Goal: Task Accomplishment & Management: Manage account settings

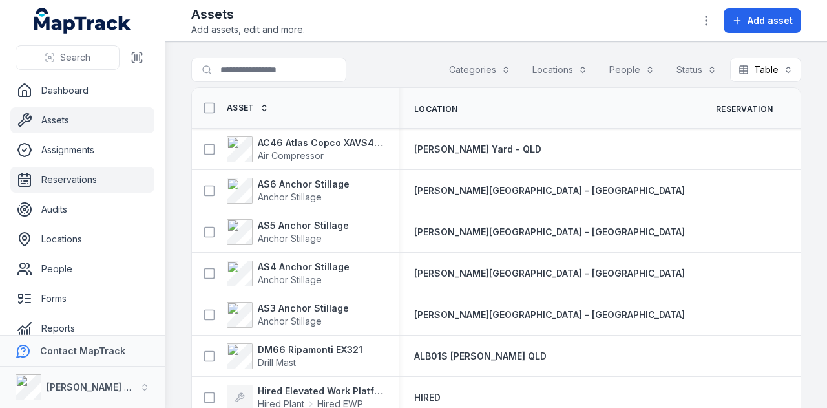
click at [121, 180] on link "Reservations" at bounding box center [82, 180] width 144 height 26
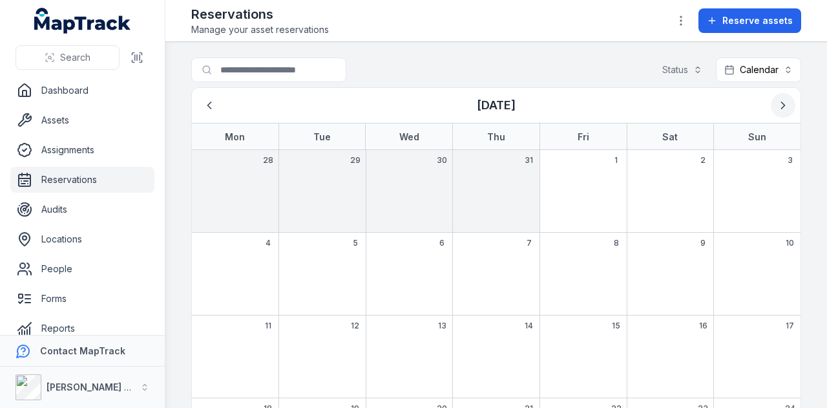
click at [776, 99] on icon "Next" at bounding box center [782, 105] width 13 height 13
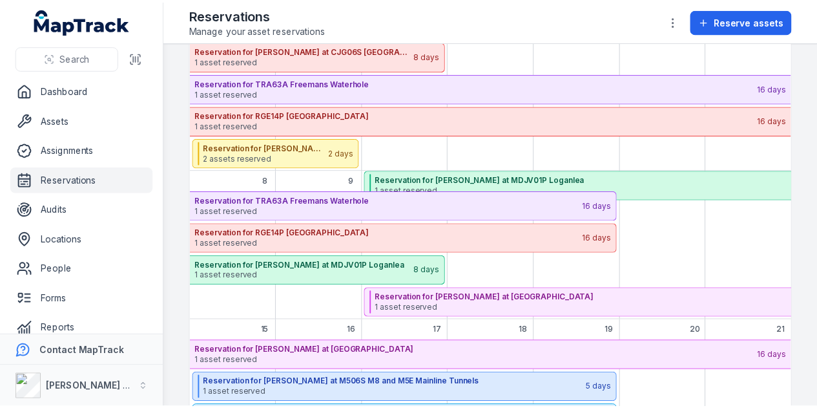
scroll to position [130, 0]
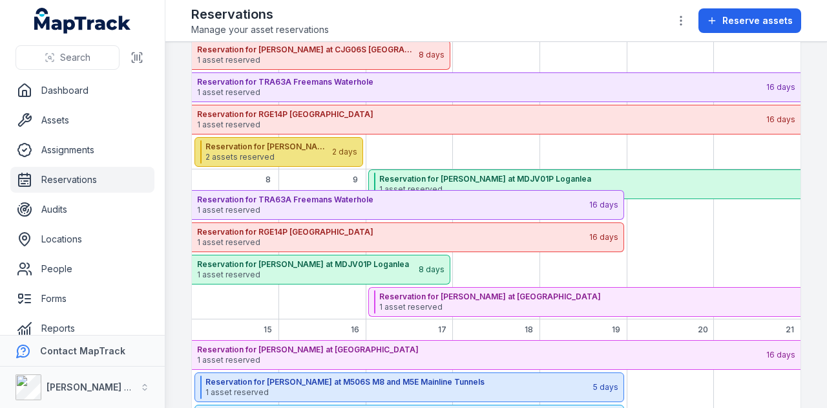
click at [316, 141] on strong "Reservation for [PERSON_NAME] at CJG06A [GEOGRAPHIC_DATA]" at bounding box center [267, 146] width 125 height 10
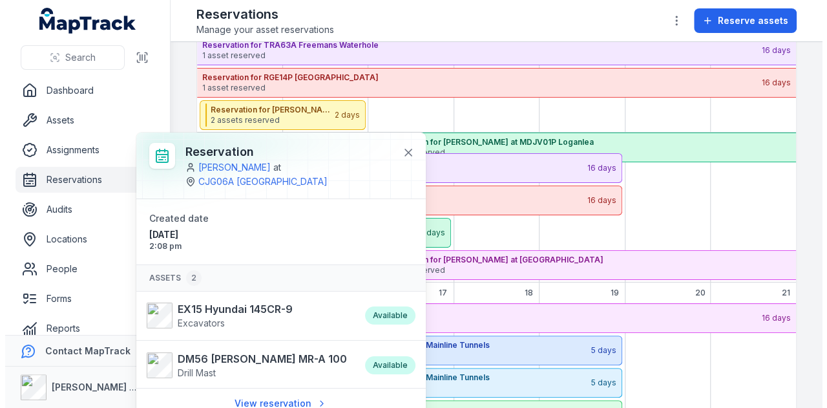
scroll to position [20, 0]
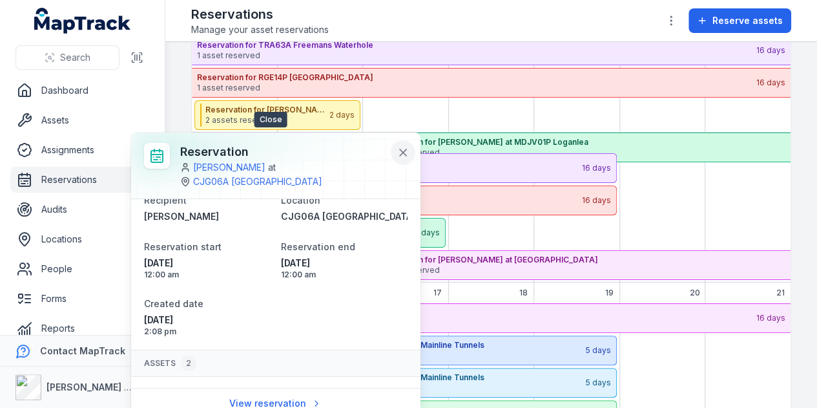
click at [400, 149] on icon at bounding box center [403, 152] width 6 height 6
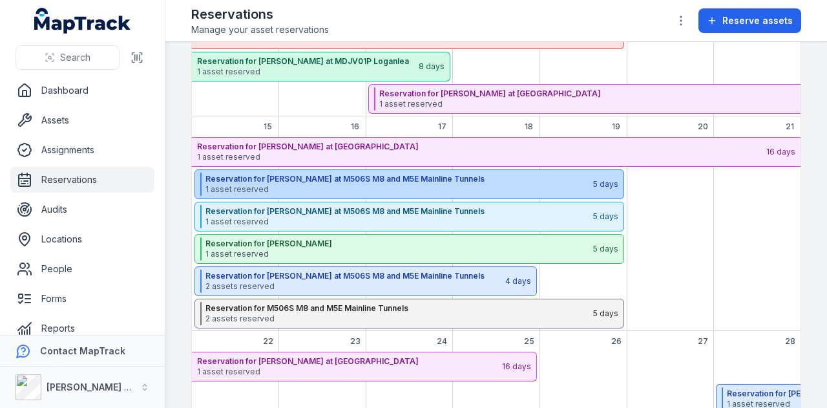
scroll to position [342, 0]
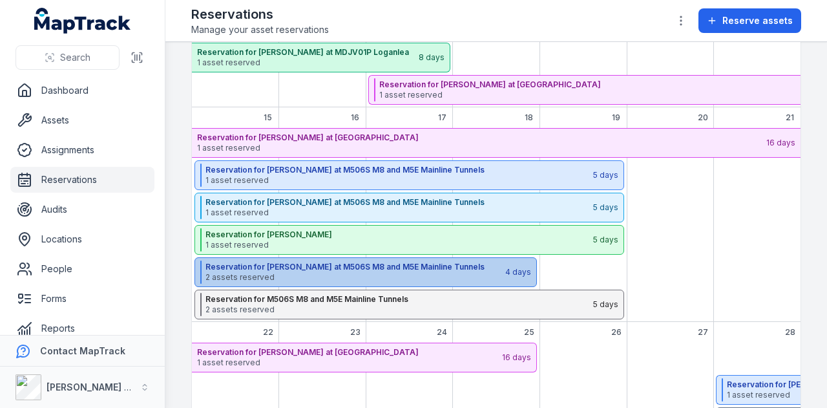
click at [417, 262] on strong "Reservation for [PERSON_NAME] at M506S M8 and M5E Mainline Tunnels" at bounding box center [354, 267] width 298 height 10
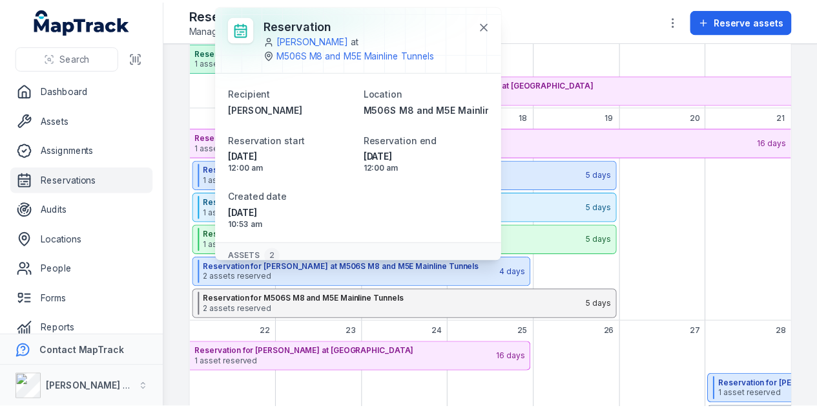
scroll to position [105, 0]
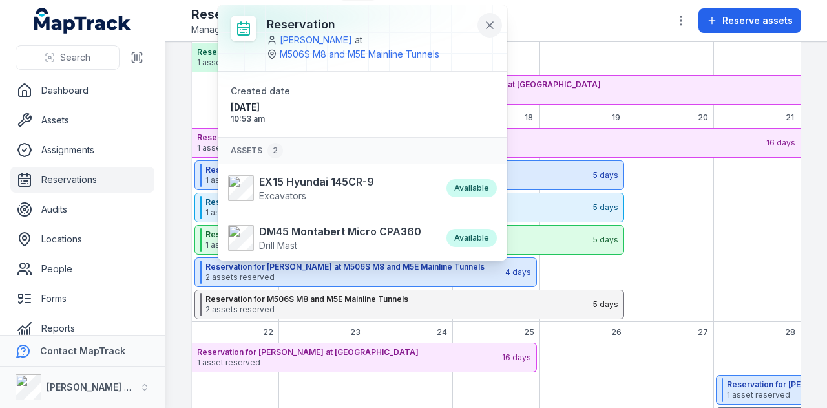
click at [486, 23] on icon at bounding box center [489, 25] width 6 height 6
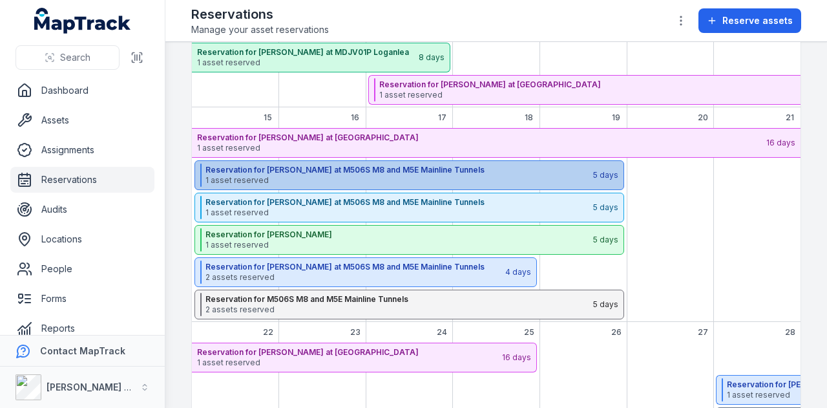
click at [407, 167] on strong "Reservation for [PERSON_NAME] at M506S M8 and M5E Mainline Tunnels" at bounding box center [398, 170] width 386 height 10
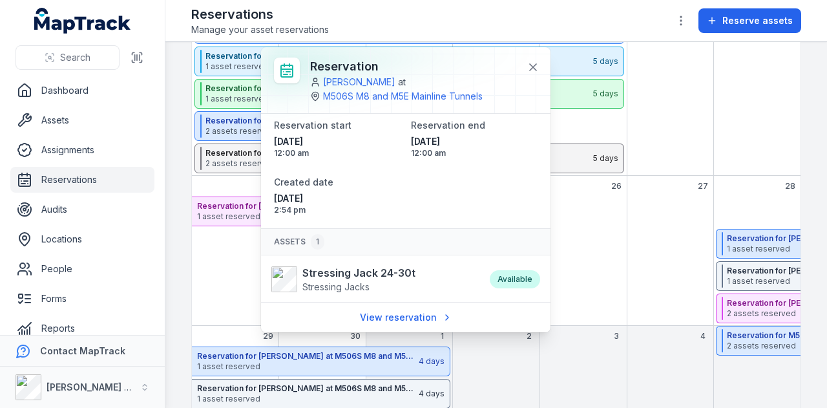
scroll to position [0, 0]
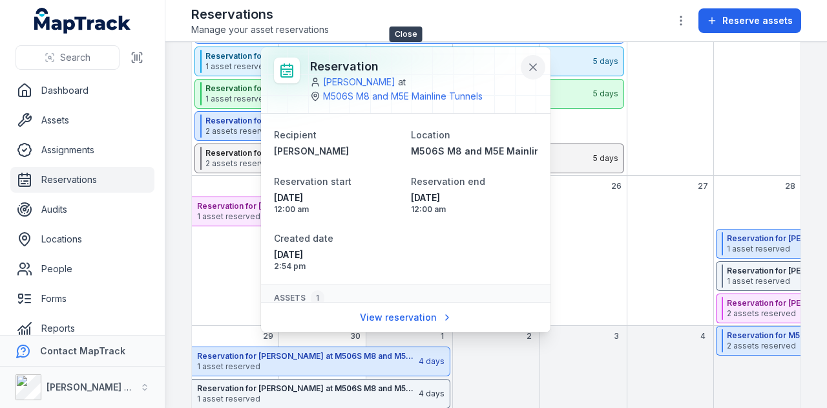
click at [534, 59] on button at bounding box center [533, 67] width 25 height 25
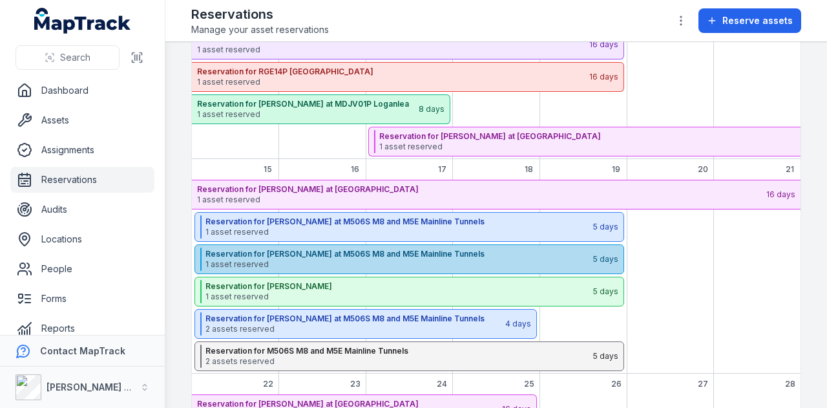
click at [404, 253] on strong "Reservation for [PERSON_NAME] at M506S M8 and M5E Mainline Tunnels" at bounding box center [398, 254] width 386 height 10
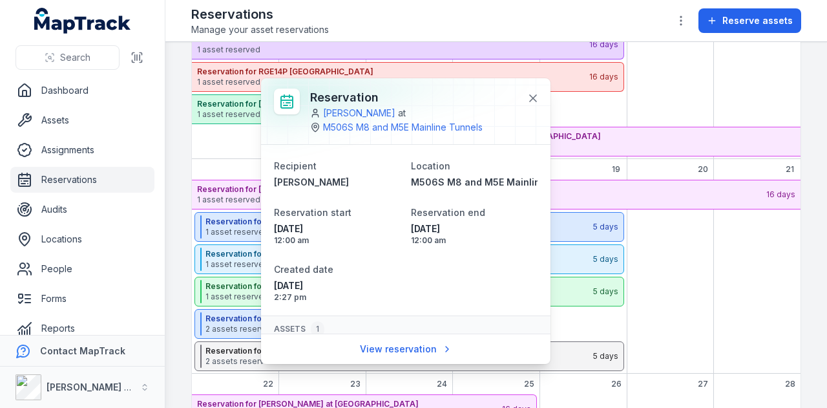
scroll to position [0, 0]
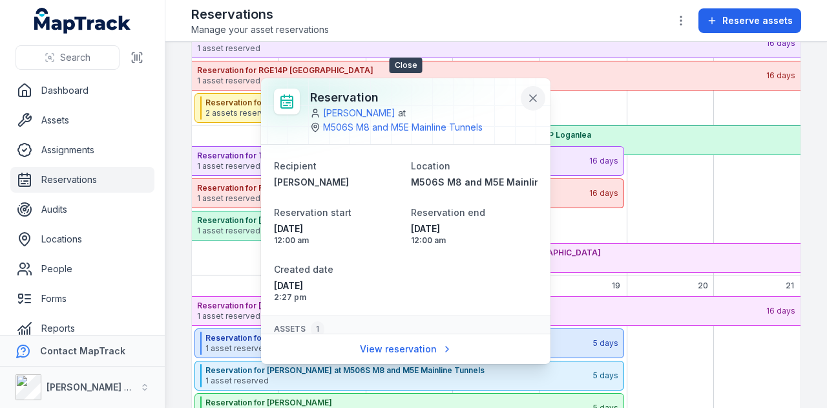
click at [534, 91] on button at bounding box center [533, 98] width 25 height 25
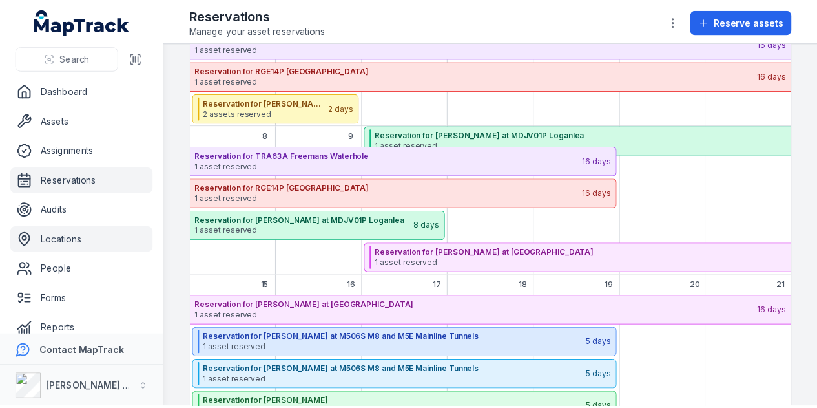
scroll to position [73, 0]
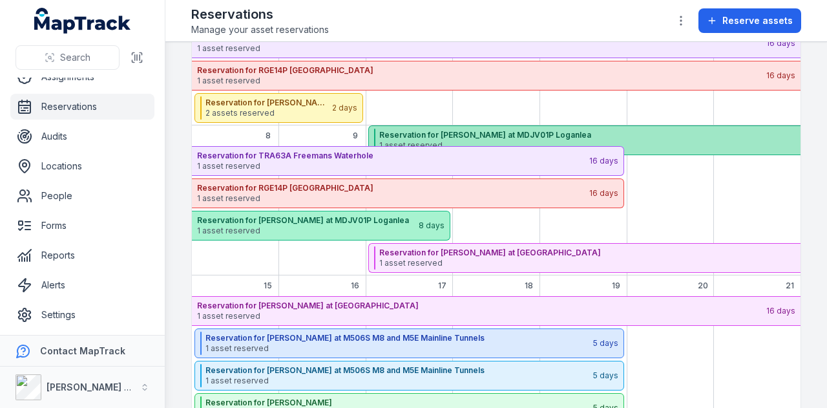
click at [468, 130] on strong "Reservation for [PERSON_NAME] at MDJV01P Loganlea" at bounding box center [660, 135] width 563 height 10
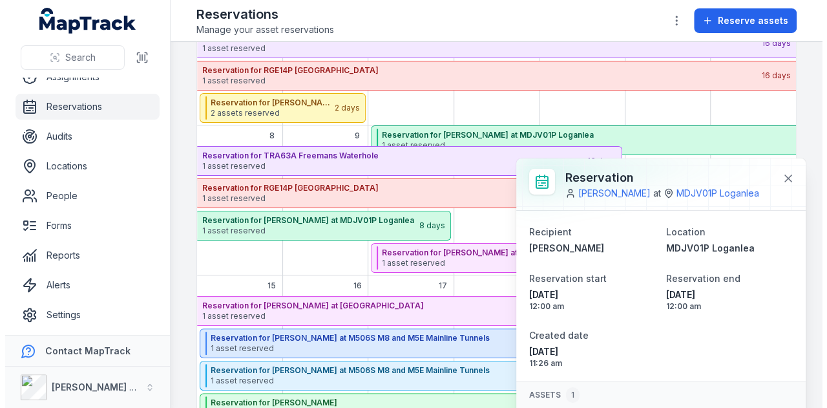
scroll to position [42, 0]
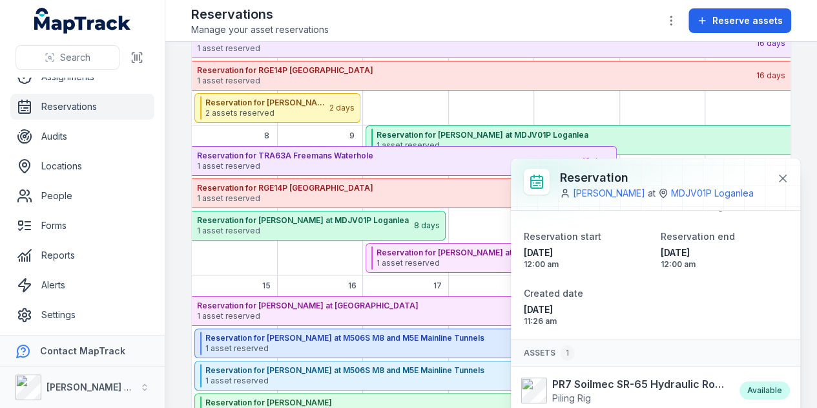
click at [648, 101] on div "September 2025" at bounding box center [661, 60] width 85 height 129
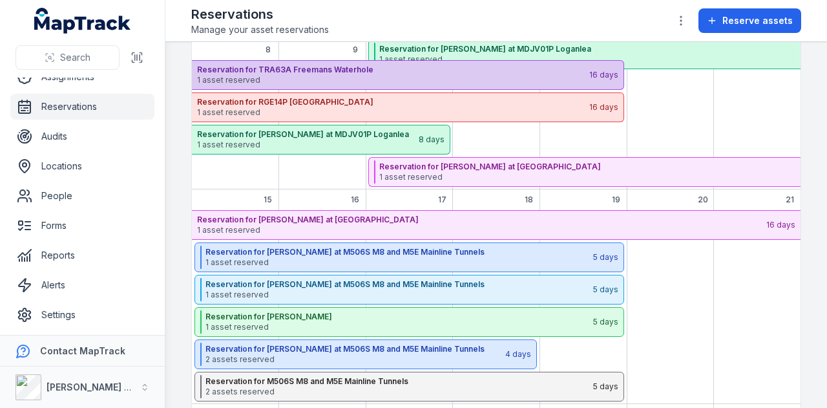
scroll to position [285, 0]
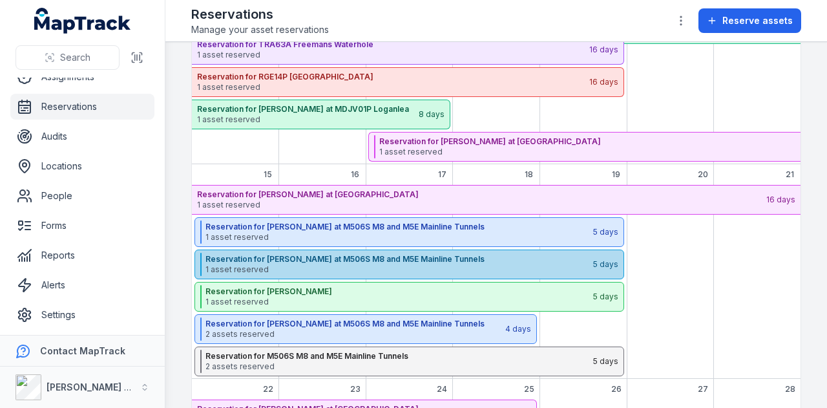
click at [444, 253] on div "Reservation for [PERSON_NAME] at M506S M8 and M5E Mainline Tunnels 1 asset rese…" at bounding box center [398, 264] width 386 height 23
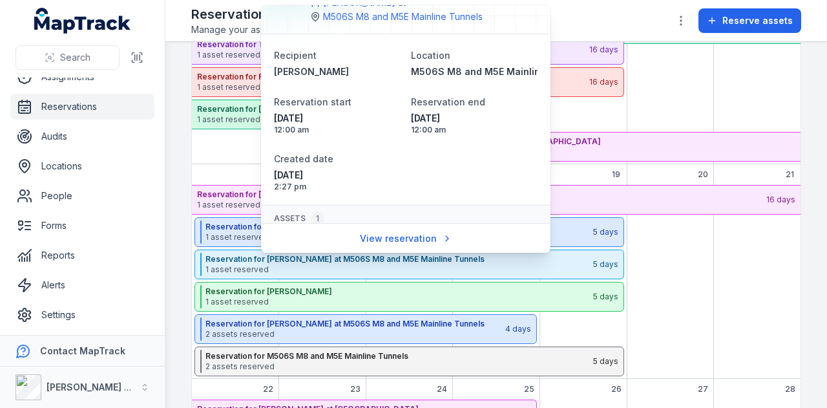
scroll to position [0, 0]
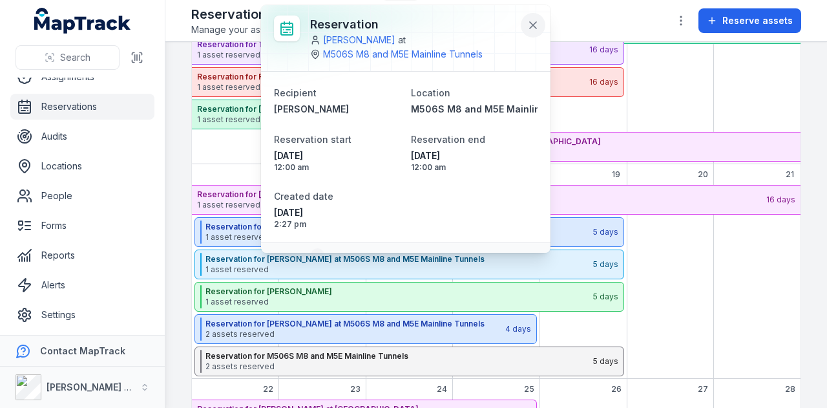
click at [530, 26] on icon at bounding box center [533, 25] width 6 height 6
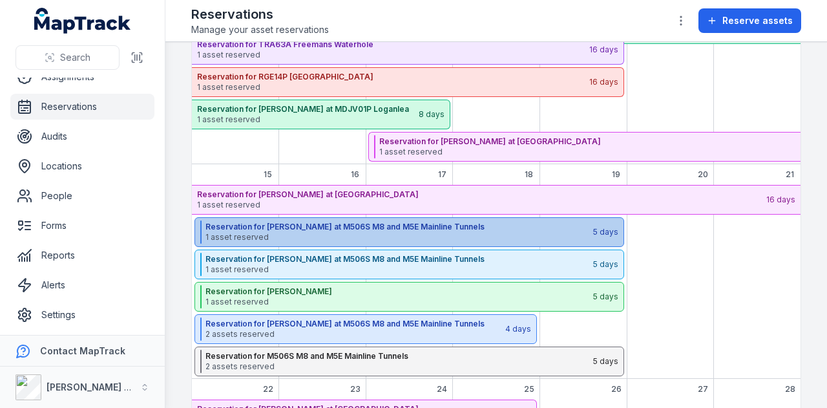
click at [419, 222] on strong "Reservation for [PERSON_NAME] at M506S M8 and M5E Mainline Tunnels" at bounding box center [398, 227] width 386 height 10
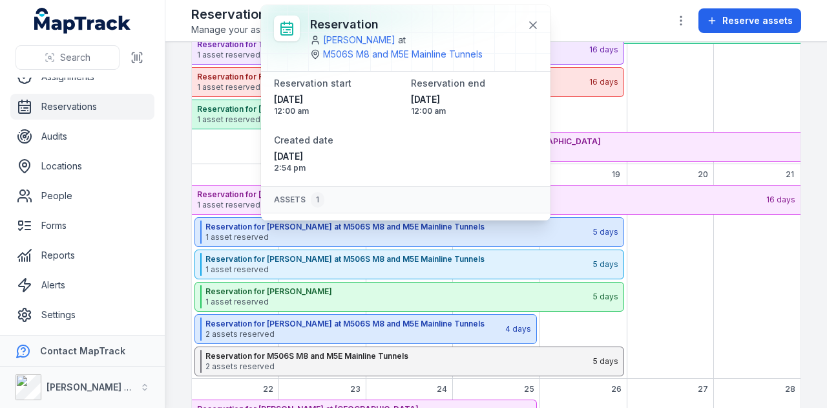
scroll to position [70, 0]
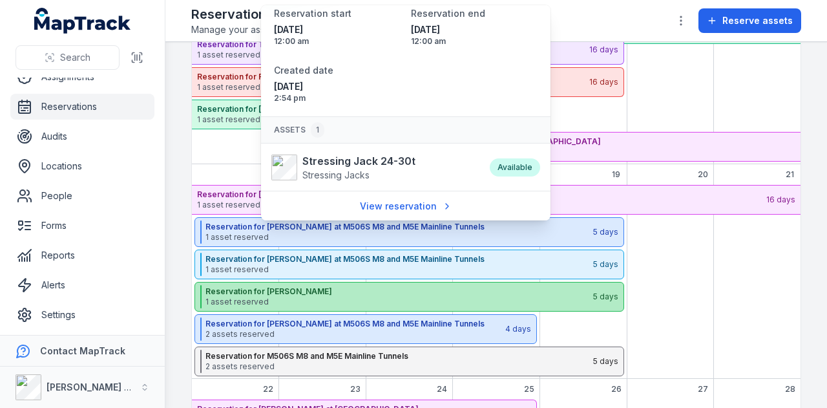
click at [460, 291] on strong "Reservation for [PERSON_NAME]" at bounding box center [398, 291] width 386 height 10
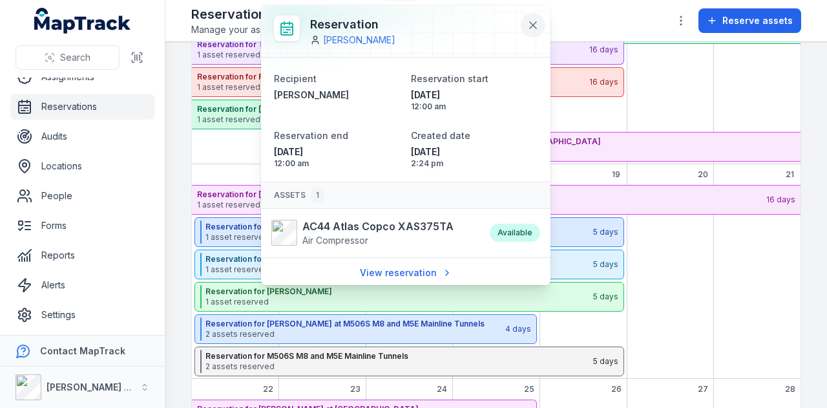
click at [530, 26] on icon at bounding box center [533, 25] width 6 height 6
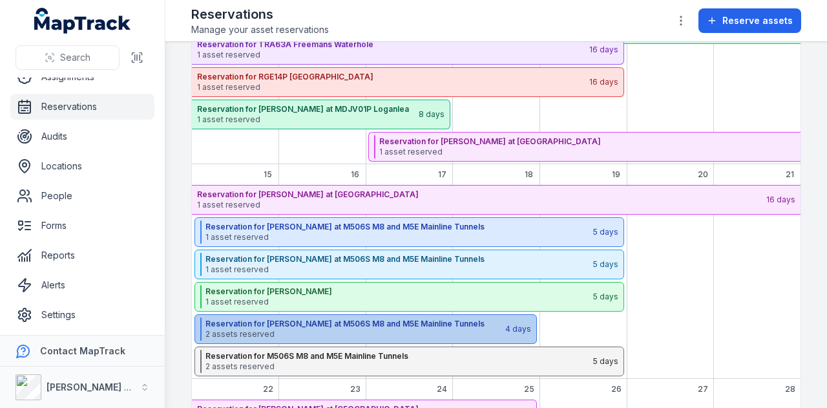
click at [349, 324] on strong "Reservation for [PERSON_NAME] at M506S M8 and M5E Mainline Tunnels" at bounding box center [354, 323] width 298 height 10
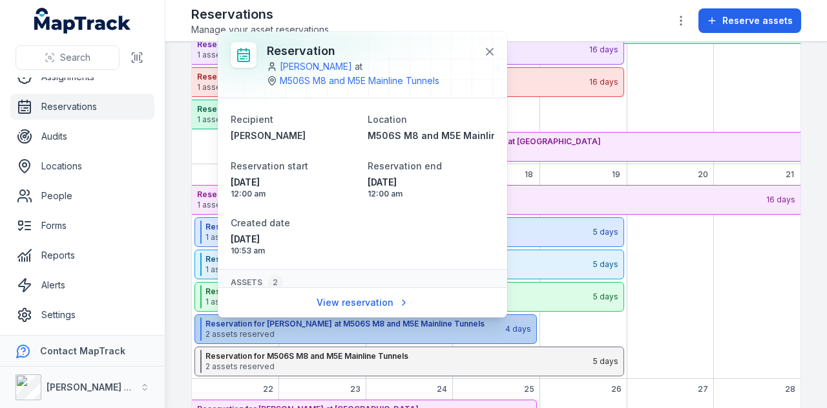
click at [349, 324] on strong "Reservation for [PERSON_NAME] at M506S M8 and M5E Mainline Tunnels" at bounding box center [354, 323] width 298 height 10
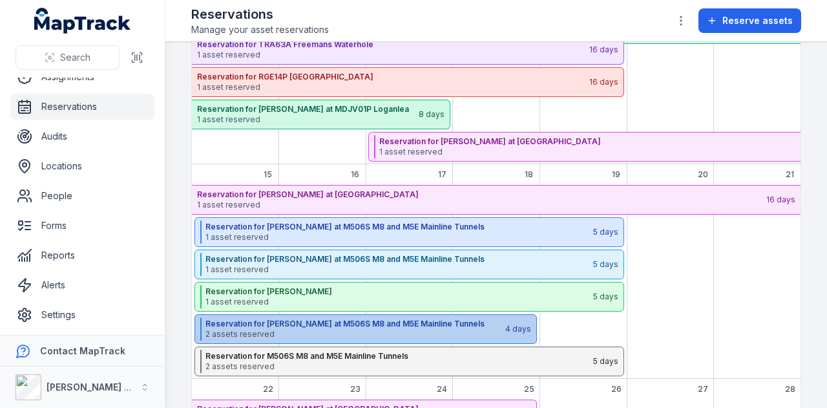
click at [342, 317] on div "Reservation for [PERSON_NAME] at M506S M8 and M5E Mainline Tunnels 2 assets res…" at bounding box center [354, 328] width 298 height 23
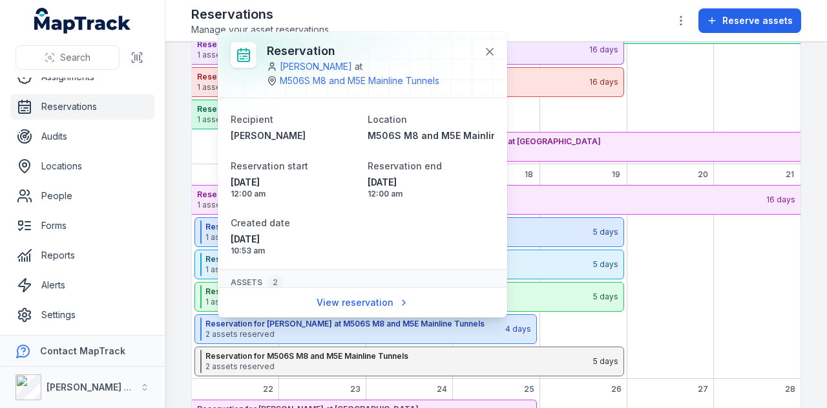
scroll to position [105, 0]
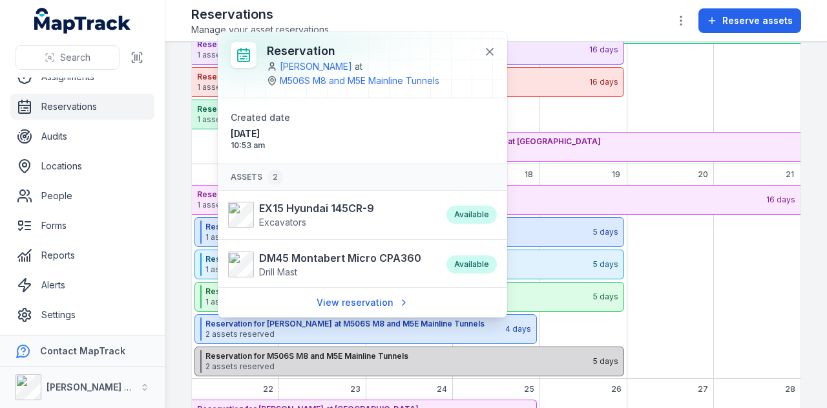
click at [372, 353] on strong "Reservation for M506S M8 and M5E Mainline Tunnels" at bounding box center [398, 356] width 386 height 10
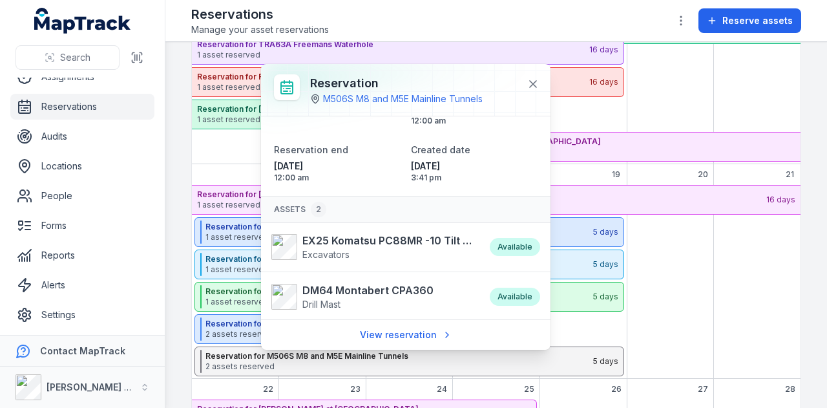
scroll to position [0, 0]
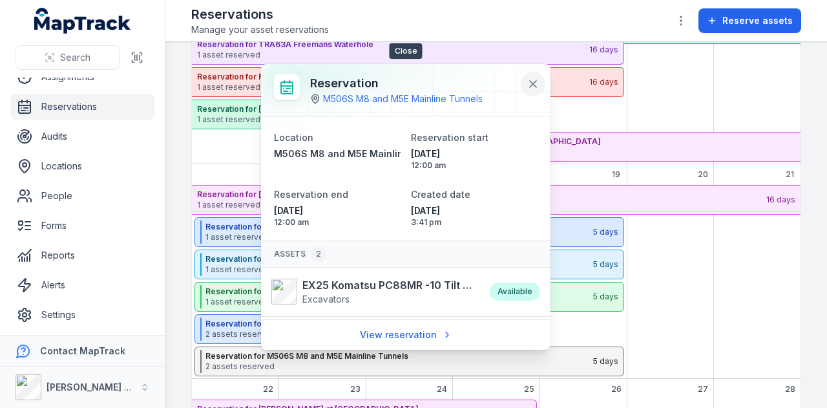
click at [532, 82] on icon at bounding box center [532, 84] width 13 height 13
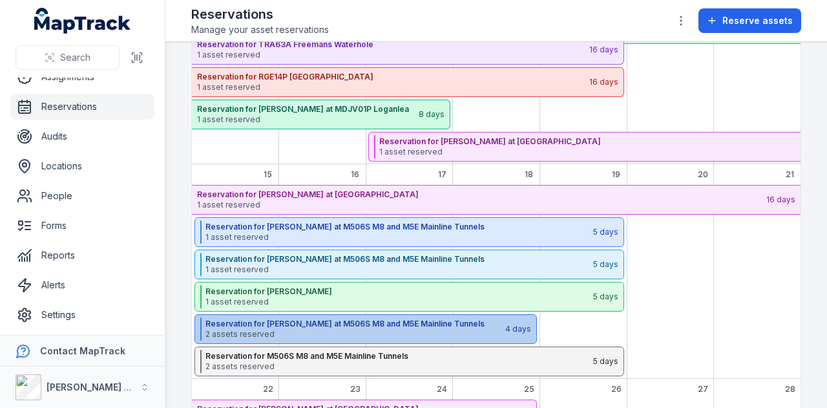
click at [357, 324] on strong "Reservation for [PERSON_NAME] at M506S M8 and M5E Mainline Tunnels" at bounding box center [354, 323] width 298 height 10
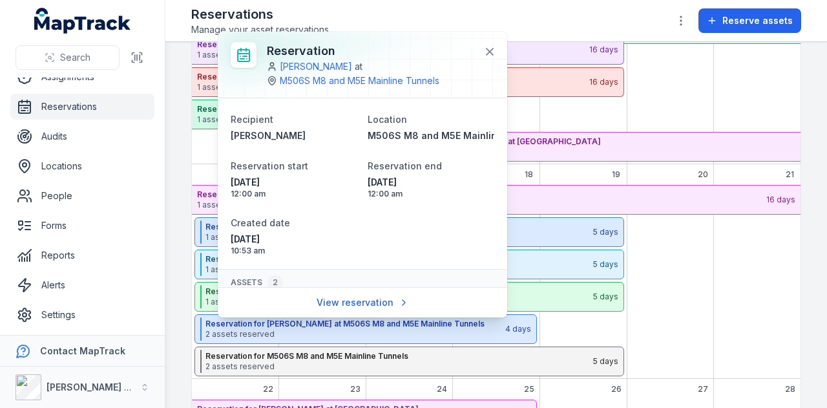
scroll to position [105, 0]
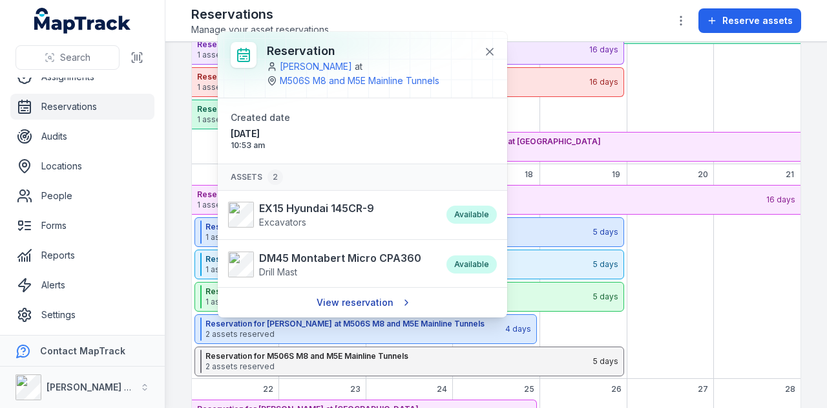
click at [373, 306] on link "View reservation" at bounding box center [362, 302] width 109 height 25
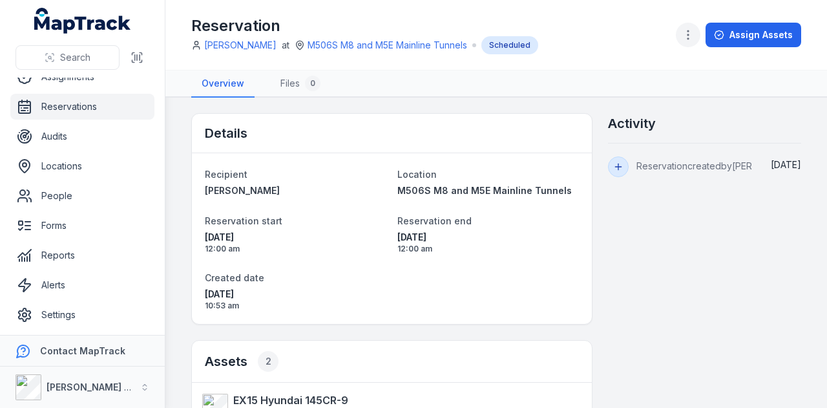
click at [698, 40] on button "button" at bounding box center [688, 35] width 25 height 25
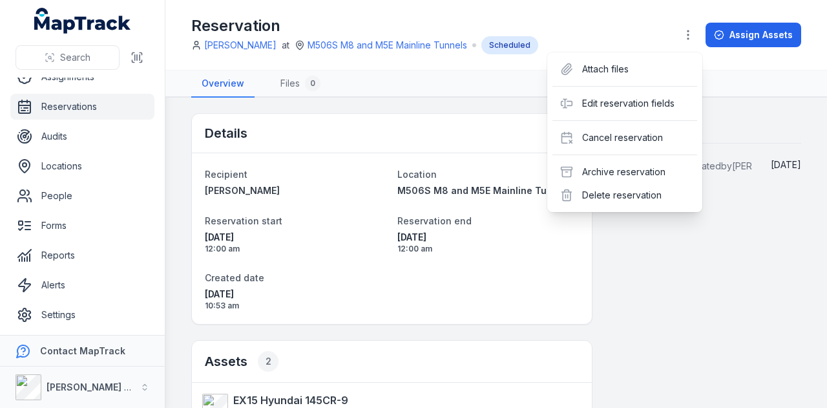
click at [649, 278] on div "Toggle Navigation Reservation [PERSON_NAME] at M506S M8 and M5E Mainline Tunnel…" at bounding box center [495, 204] width 661 height 408
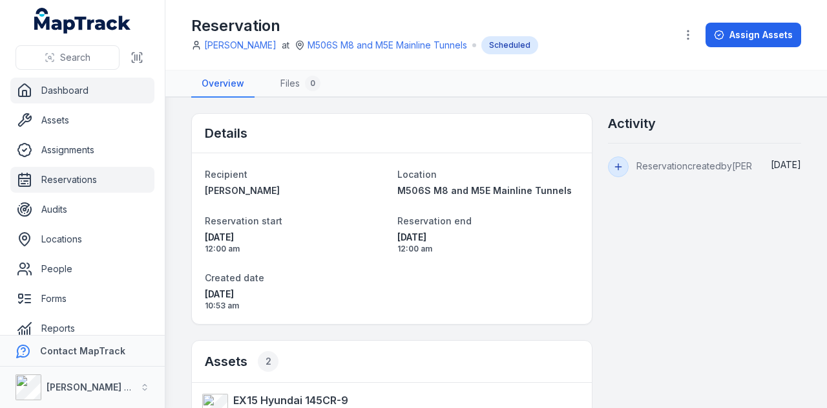
click at [83, 101] on link "Dashboard" at bounding box center [82, 91] width 144 height 26
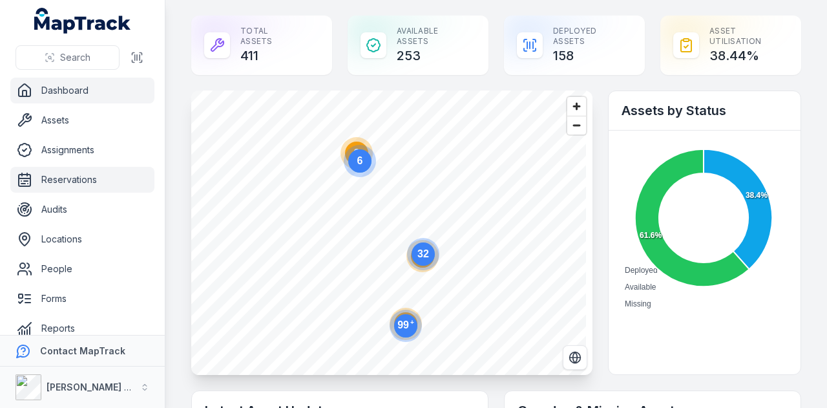
click at [89, 179] on link "Reservations" at bounding box center [82, 180] width 144 height 26
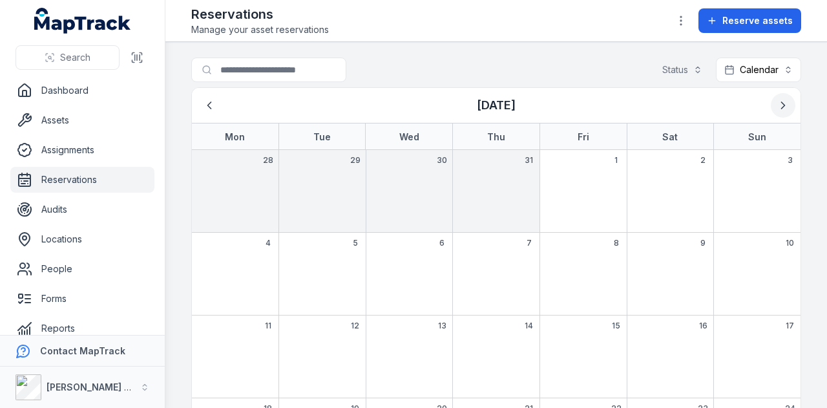
click at [780, 107] on button "Next" at bounding box center [783, 105] width 25 height 25
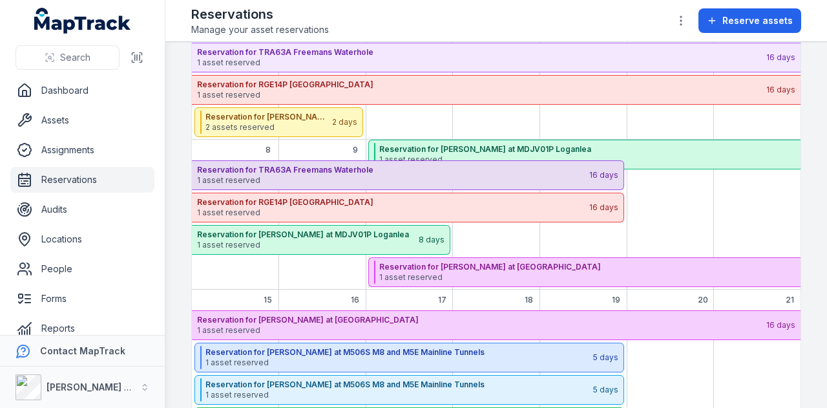
scroll to position [273, 0]
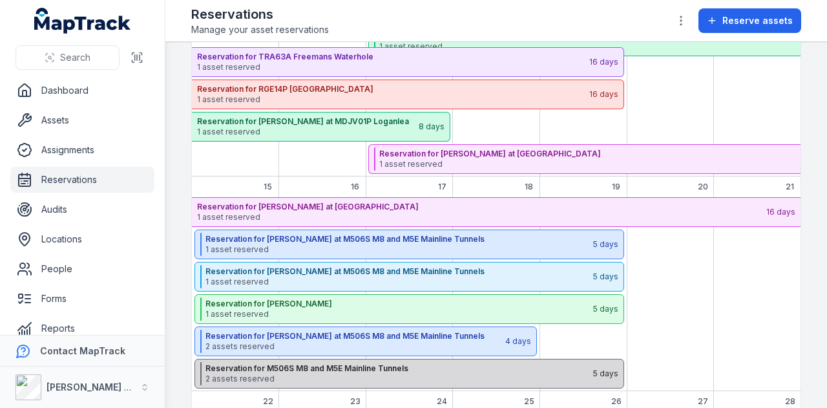
click at [426, 373] on span "2 assets reserved" at bounding box center [398, 378] width 386 height 10
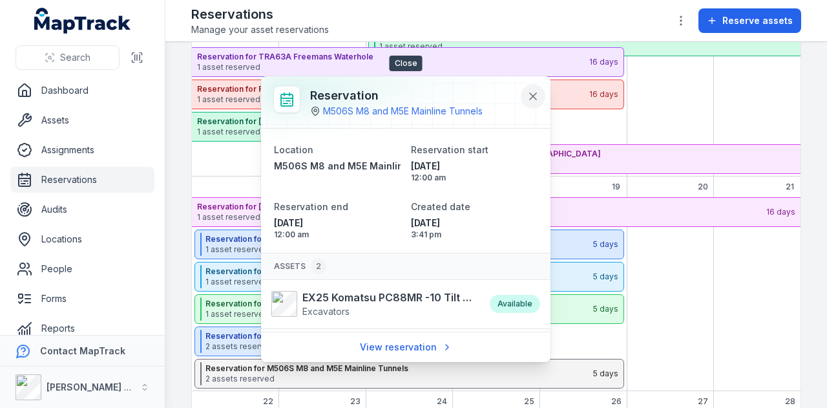
click at [532, 90] on icon at bounding box center [532, 96] width 13 height 13
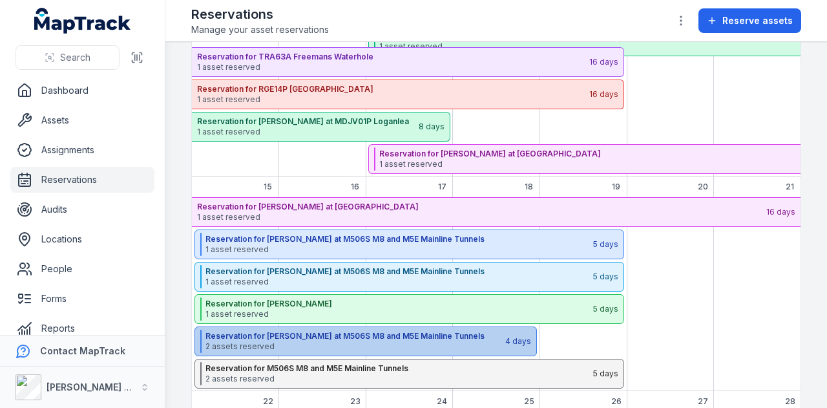
click at [389, 342] on span "2 assets reserved" at bounding box center [354, 346] width 298 height 10
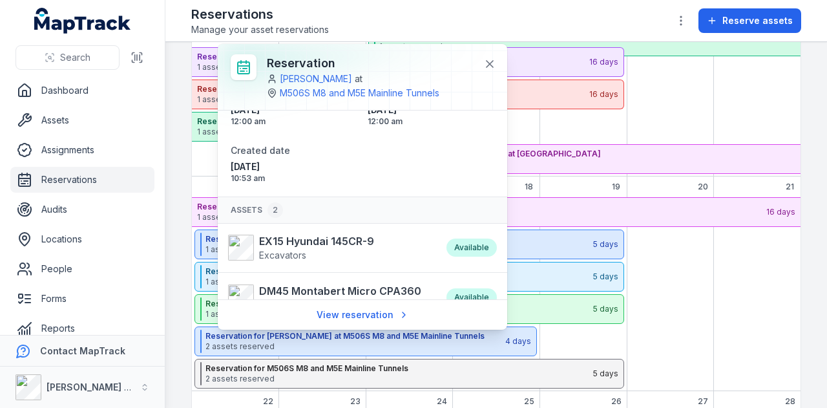
scroll to position [105, 0]
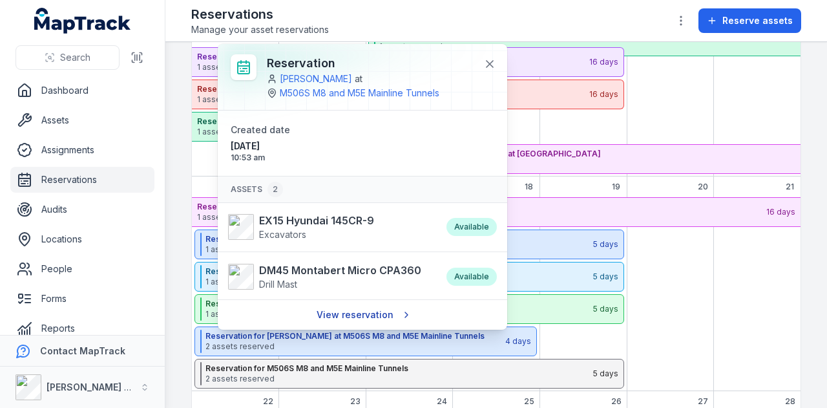
click at [380, 314] on link "View reservation" at bounding box center [362, 314] width 109 height 25
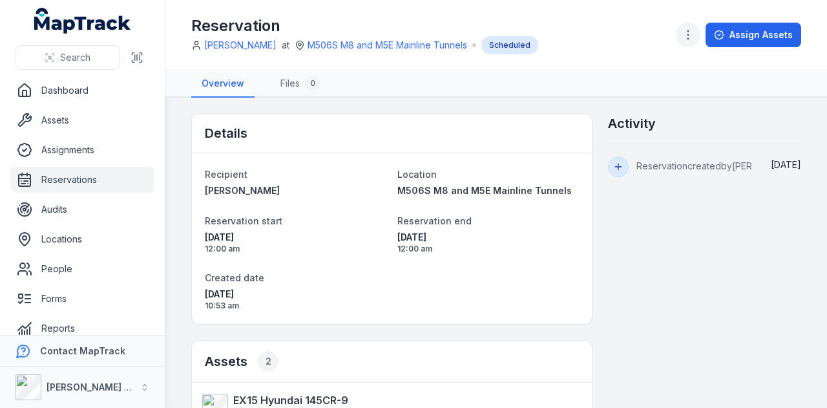
click at [693, 34] on icon "button" at bounding box center [687, 34] width 13 height 13
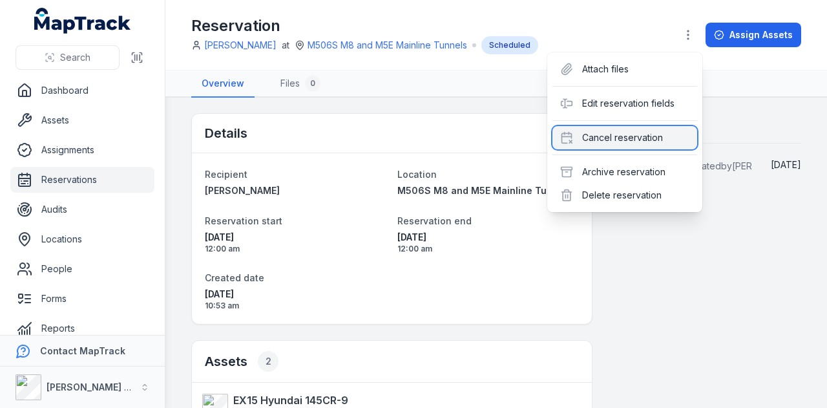
click at [669, 138] on div "Cancel reservation" at bounding box center [624, 137] width 145 height 23
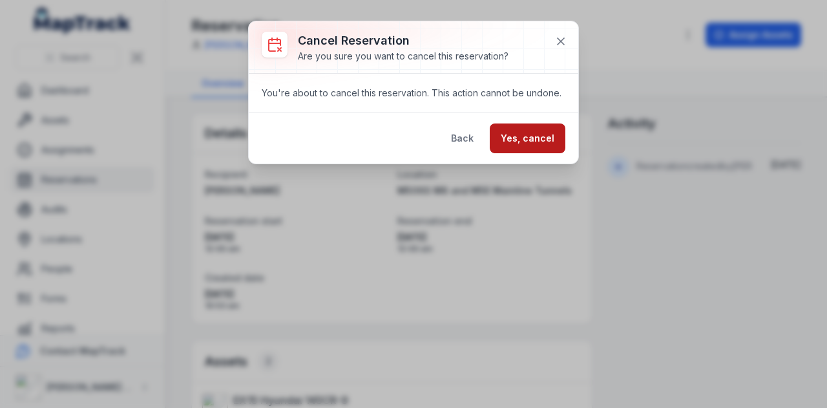
click at [537, 133] on button "Yes, cancel" at bounding box center [528, 138] width 76 height 30
